Goal: Find specific page/section: Find specific page/section

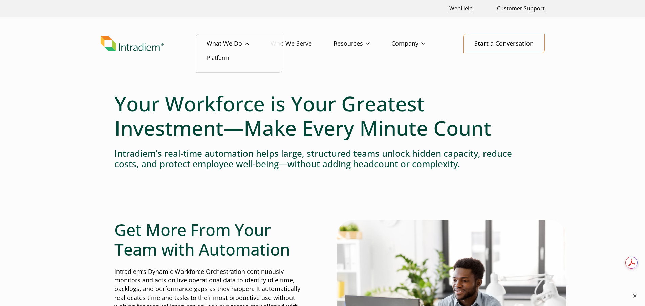
click at [233, 59] on li "Platform" at bounding box center [239, 57] width 64 height 9
click at [219, 57] on link "Platform" at bounding box center [218, 57] width 22 height 7
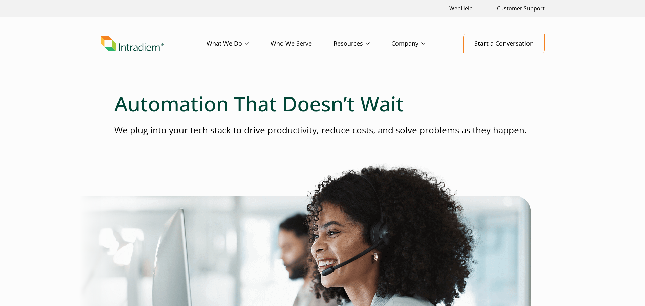
click at [296, 42] on link "Who We Serve" at bounding box center [301, 44] width 63 height 20
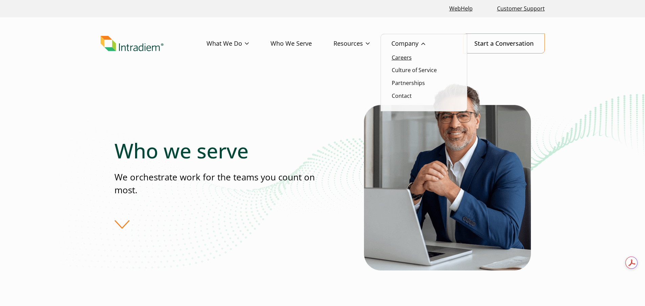
click at [407, 59] on link "Careers" at bounding box center [402, 57] width 20 height 7
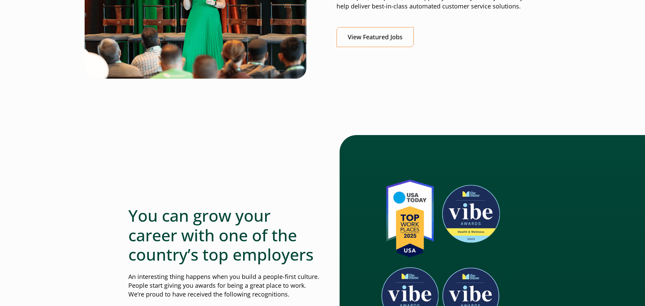
scroll to position [271, 0]
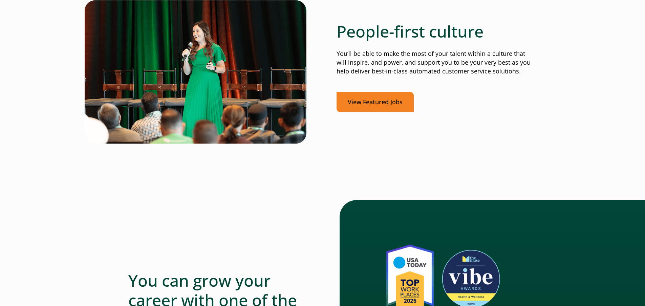
click at [372, 99] on link "View Featured Jobs" at bounding box center [374, 102] width 77 height 20
